Goal: Check status

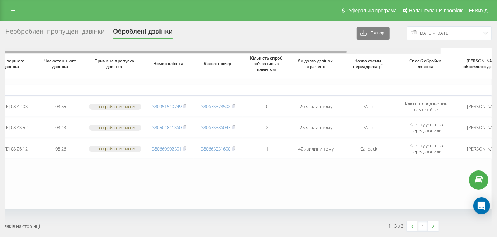
scroll to position [0, 68]
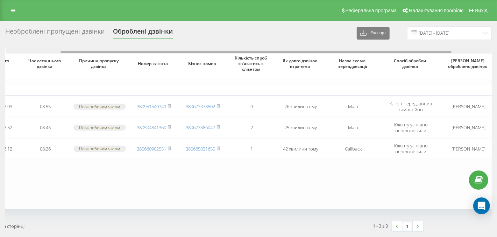
drag, startPoint x: 254, startPoint y: 53, endPoint x: 310, endPoint y: 53, distance: 55.3
click at [310, 53] on div at bounding box center [256, 52] width 391 height 2
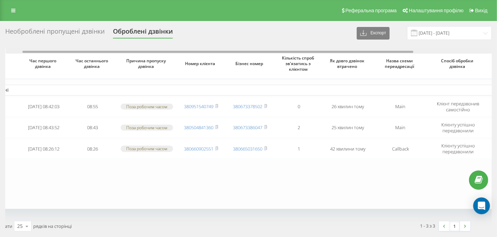
scroll to position [0, 36]
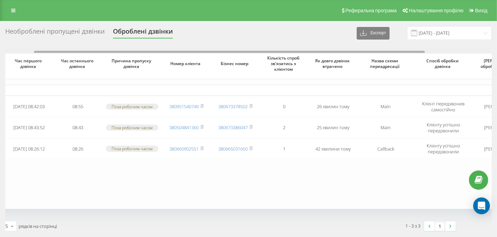
drag, startPoint x: 310, startPoint y: 53, endPoint x: 284, endPoint y: 54, distance: 26.3
click at [284, 54] on div "Час першого дзвінка Час останнього дзвінка Причина пропуску дзвінка Номер клієн…" at bounding box center [248, 156] width 487 height 216
click at [284, 54] on th "Кількість спроб зв'язатись з клієнтом" at bounding box center [284, 63] width 49 height 31
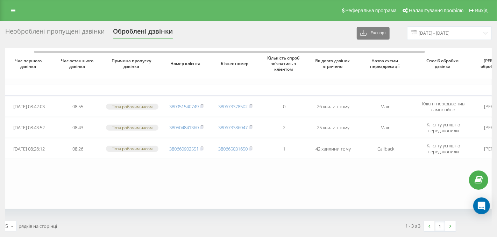
type input "[DATE] - [DATE]"
